Goal: Register for event/course

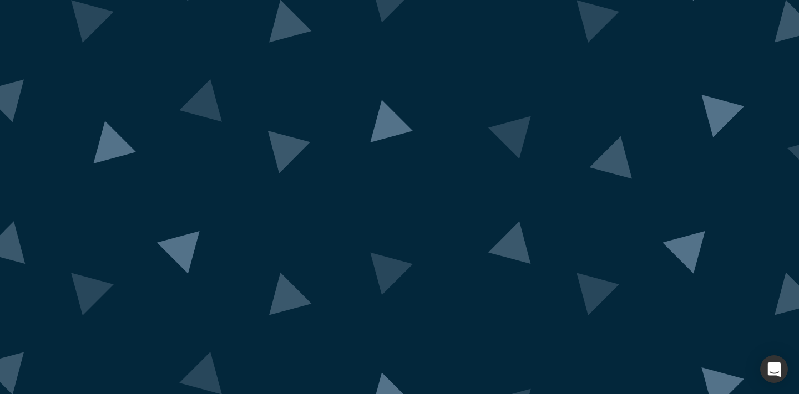
scroll to position [76, 0]
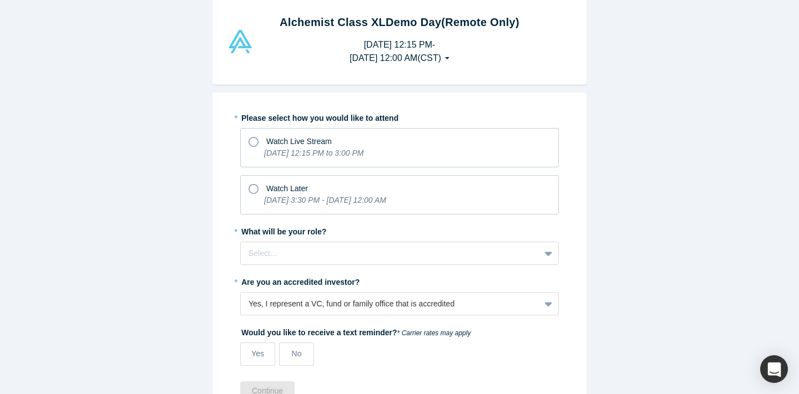
scroll to position [33, 0]
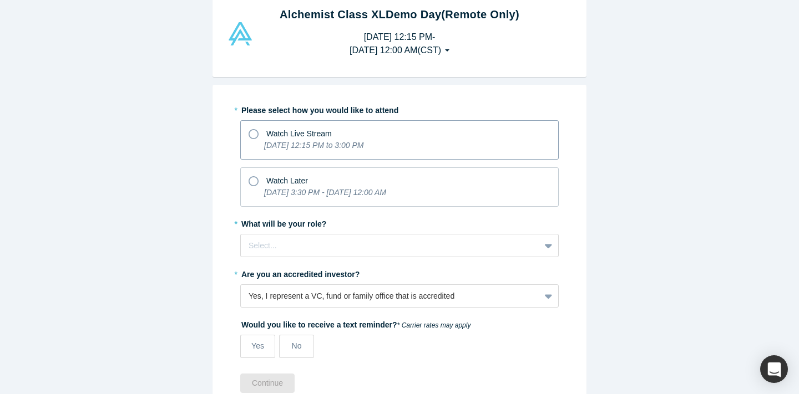
click at [331, 133] on span "Watch Live Stream" at bounding box center [298, 133] width 65 height 9
click at [0, 0] on input "Watch Live Stream [DATE] 12:15 PM to 3:00 PM" at bounding box center [0, 0] width 0 height 0
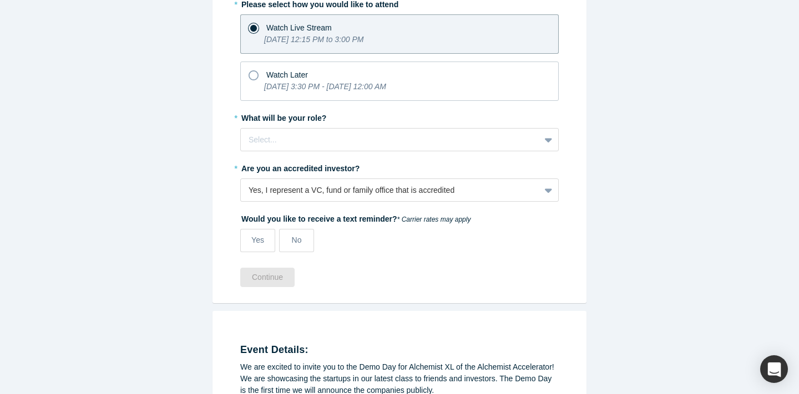
scroll to position [140, 0]
click at [333, 135] on div at bounding box center [391, 139] width 284 height 14
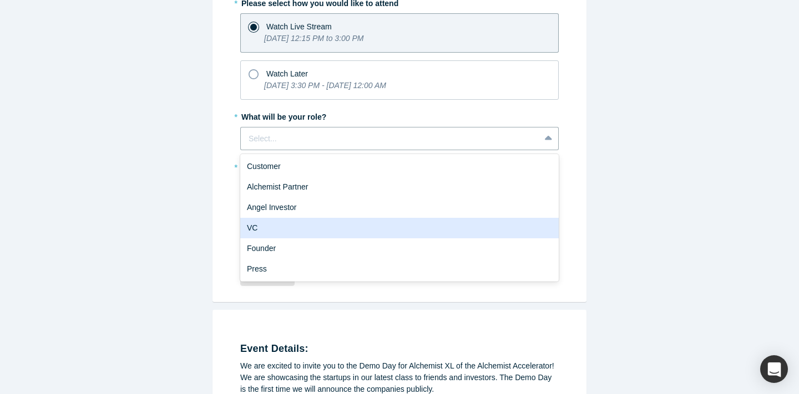
click at [310, 227] on div "VC" at bounding box center [399, 228] width 318 height 21
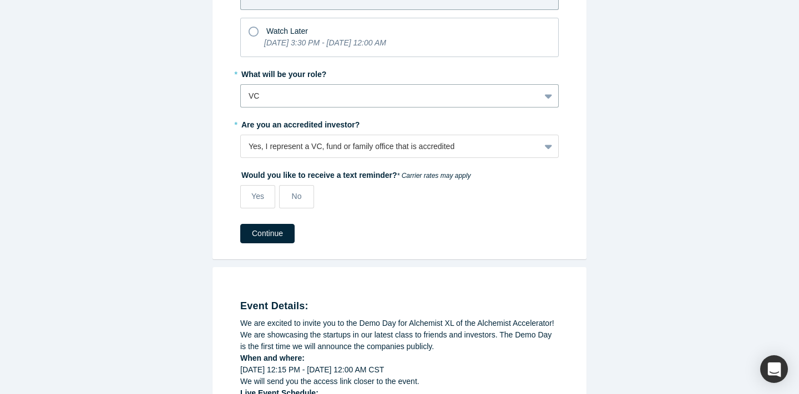
scroll to position [186, 0]
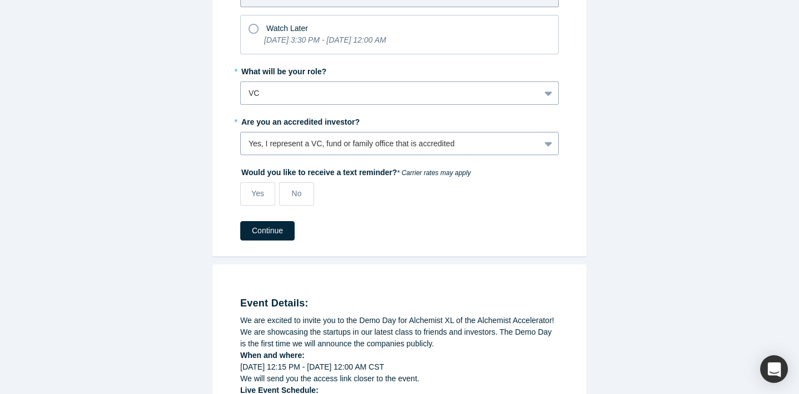
click at [388, 143] on div "Yes, I represent a VC, fund or family office that is accredited" at bounding box center [391, 144] width 284 height 12
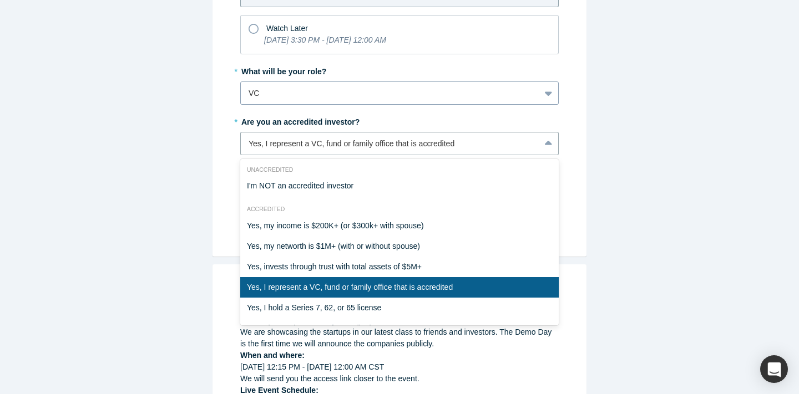
click at [356, 99] on div at bounding box center [391, 94] width 284 height 14
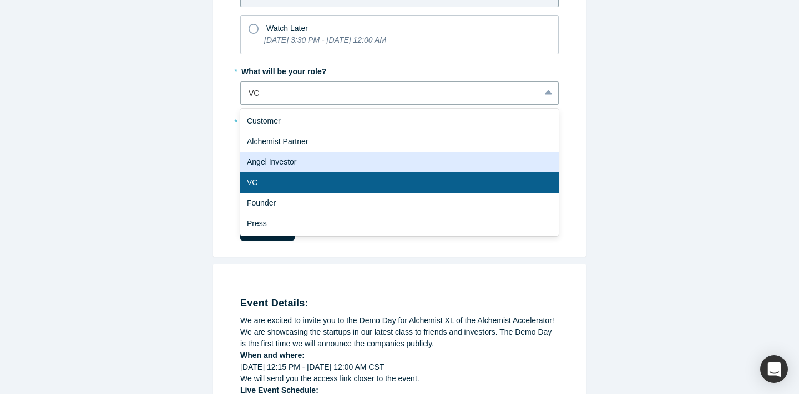
click at [336, 164] on div "Angel Investor" at bounding box center [399, 162] width 318 height 21
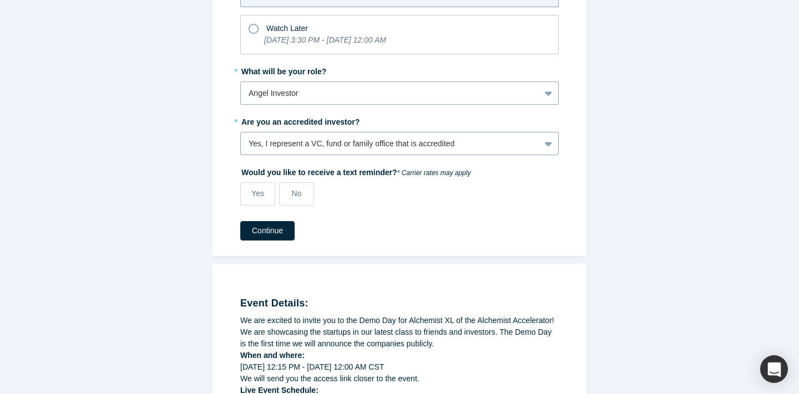
click at [368, 144] on div "Yes, I represent a VC, fund or family office that is accredited" at bounding box center [391, 144] width 284 height 12
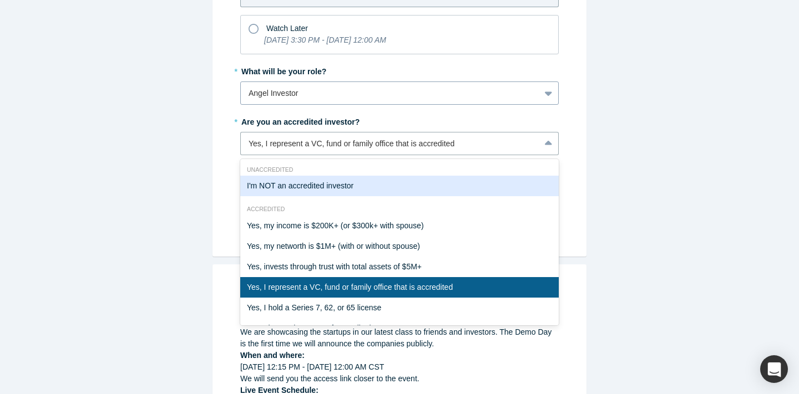
click at [537, 94] on div "Angel Investor" at bounding box center [390, 93] width 299 height 18
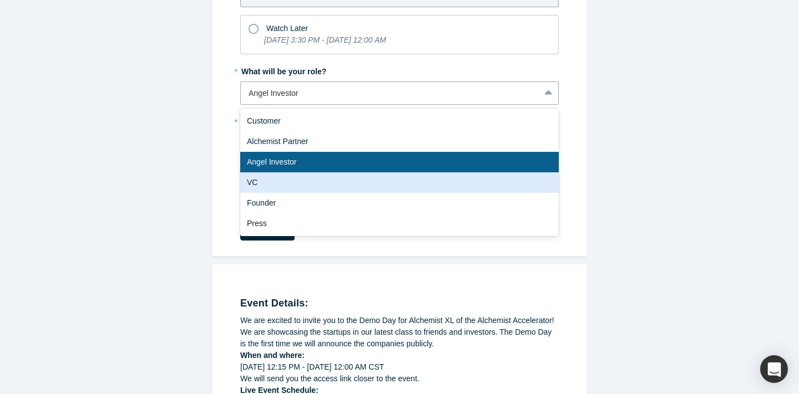
click at [421, 185] on div "VC" at bounding box center [399, 183] width 318 height 21
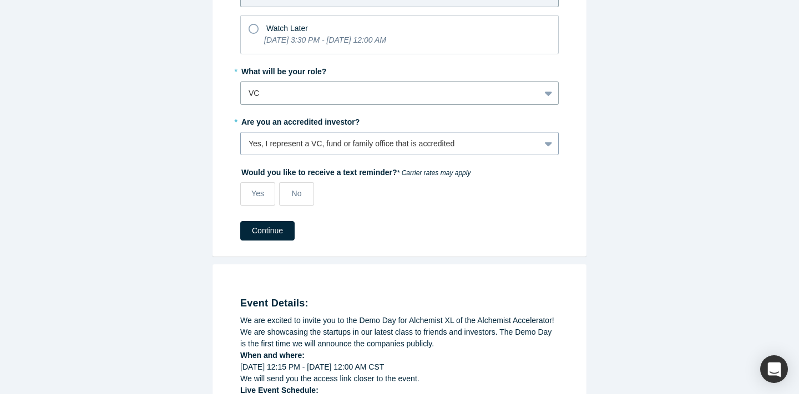
click at [483, 141] on div "Yes, I represent a VC, fund or family office that is accredited" at bounding box center [391, 144] width 284 height 12
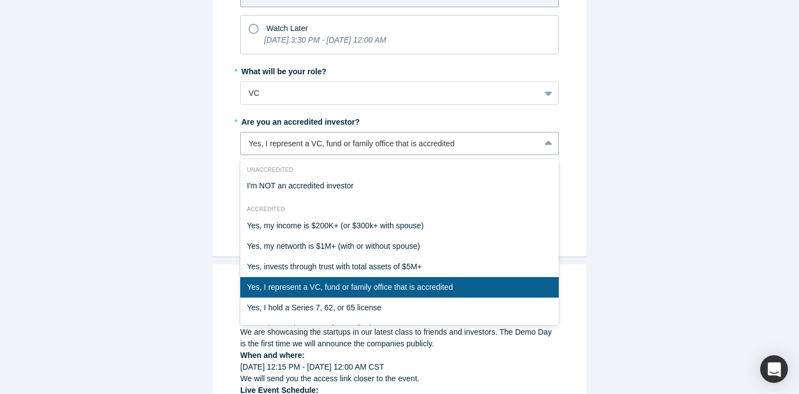
click at [358, 288] on div "Yes, I represent a VC, fund or family office that is accredited" at bounding box center [399, 287] width 318 height 21
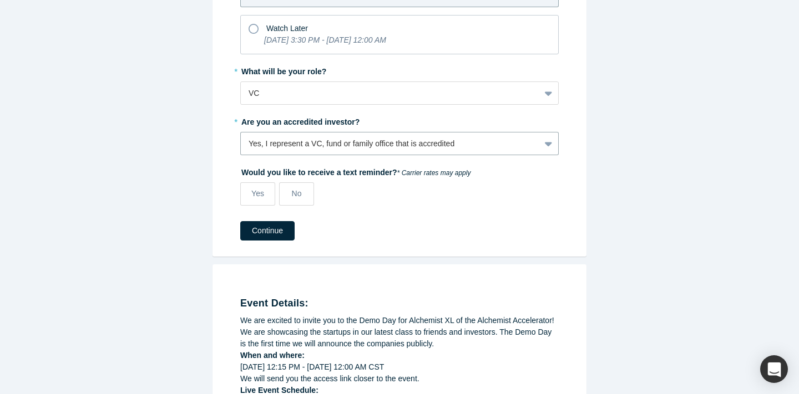
scroll to position [210, 0]
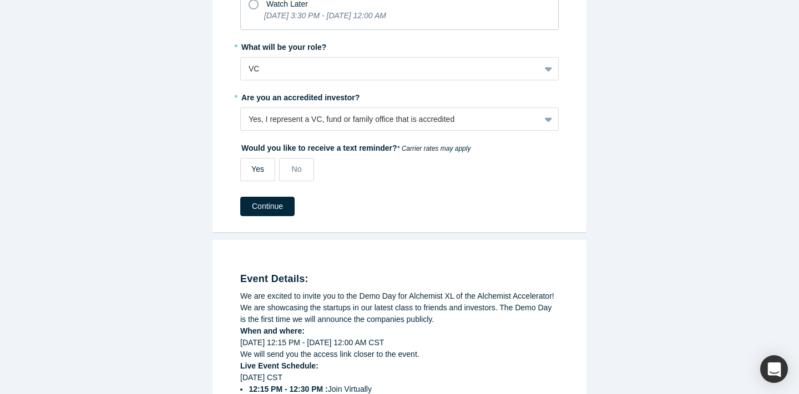
click at [260, 174] on div "Yes" at bounding box center [257, 170] width 13 height 12
click at [0, 0] on input "Yes" at bounding box center [0, 0] width 0 height 0
select select "US"
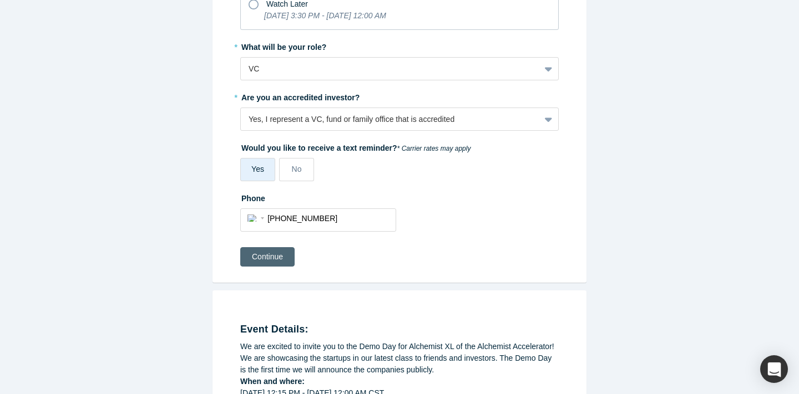
click at [275, 254] on button "Continue" at bounding box center [267, 256] width 54 height 19
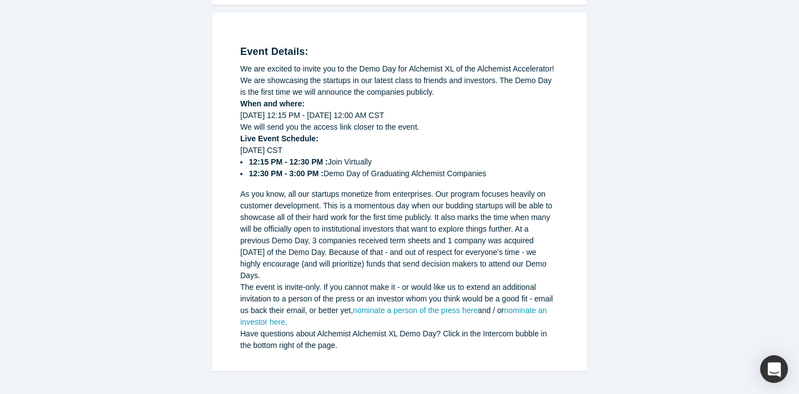
scroll to position [422, 0]
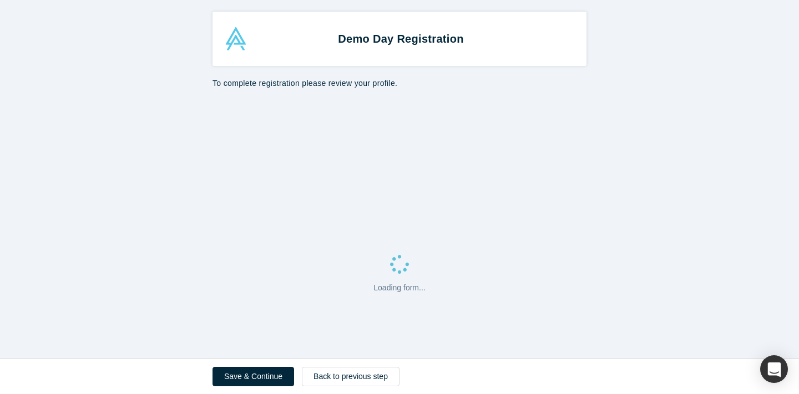
select select "US"
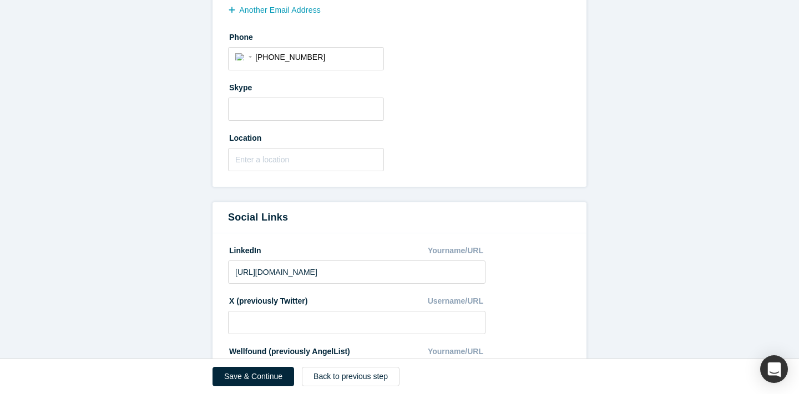
scroll to position [648, 0]
